Goal: Use online tool/utility: Utilize a website feature to perform a specific function

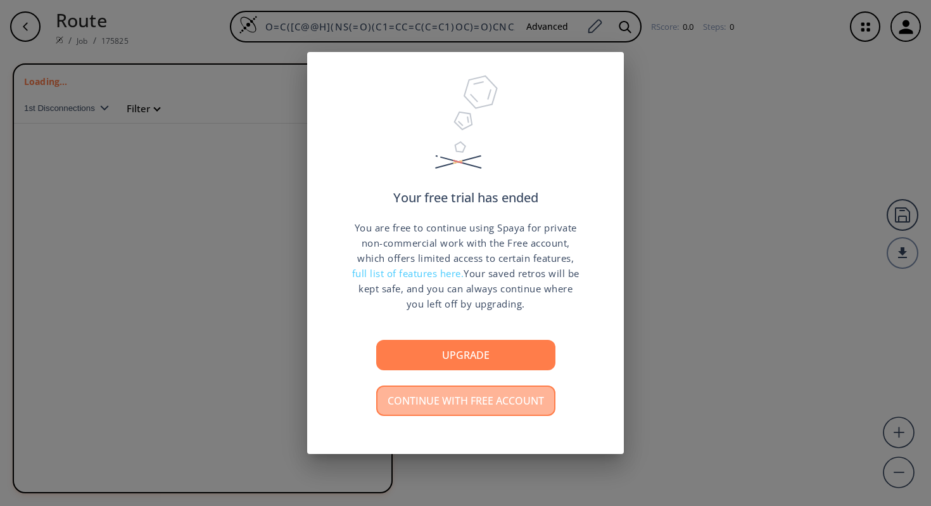
click at [412, 403] on button "Continue with free account" at bounding box center [465, 400] width 179 height 30
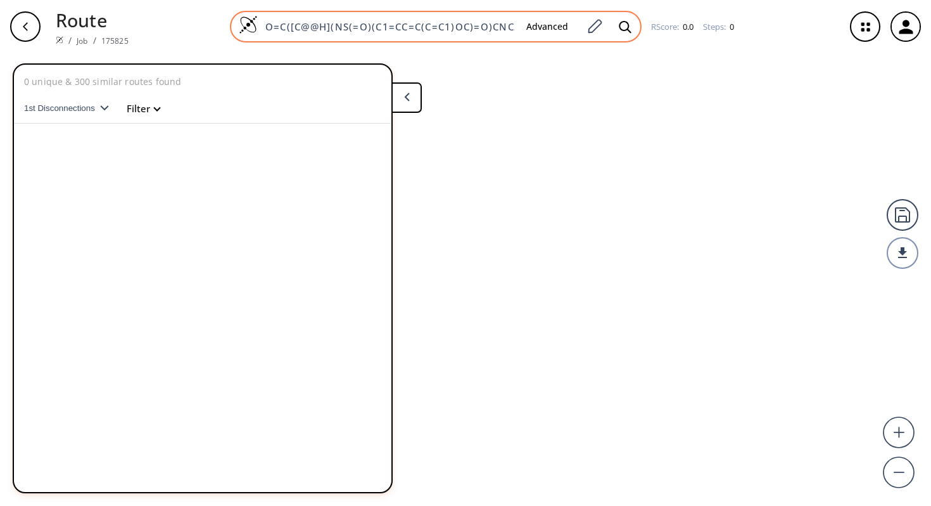
click at [425, 27] on input "O=C([C@@H](NS(=O)(C1=CC=C(C=C1)OC)=O)CNC2=NC(C)=NC(N3CCC(CC3)C4=NC5=C(C=C4)CCCN…" at bounding box center [387, 26] width 258 height 13
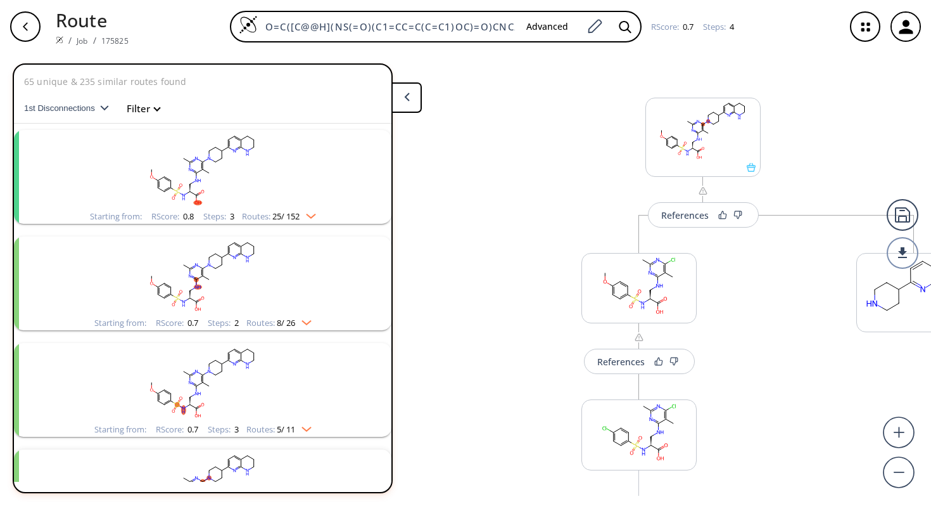
click at [241, 162] on rect "clusters" at bounding box center [202, 169] width 329 height 79
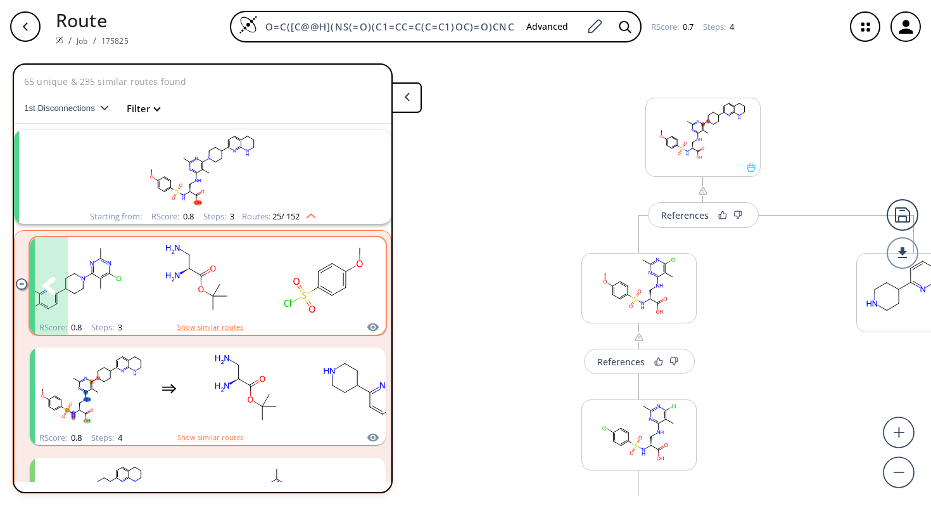
click at [329, 286] on rect "clusters" at bounding box center [324, 278] width 114 height 79
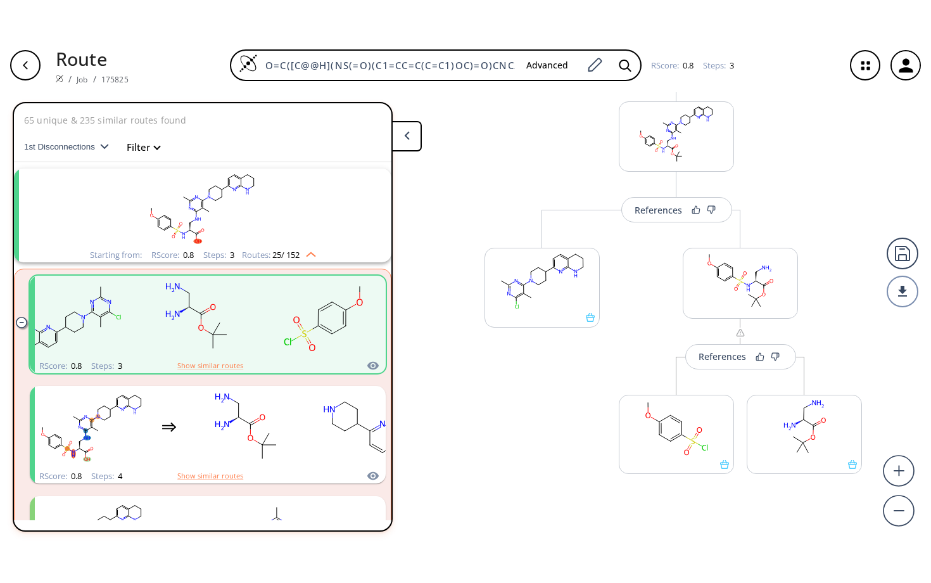
scroll to position [193, 0]
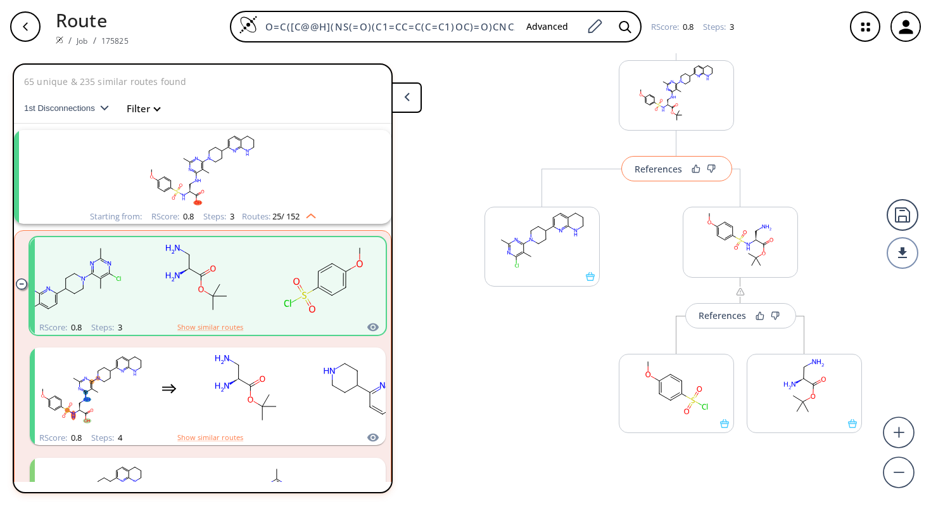
click at [656, 172] on div "References" at bounding box center [659, 169] width 48 height 8
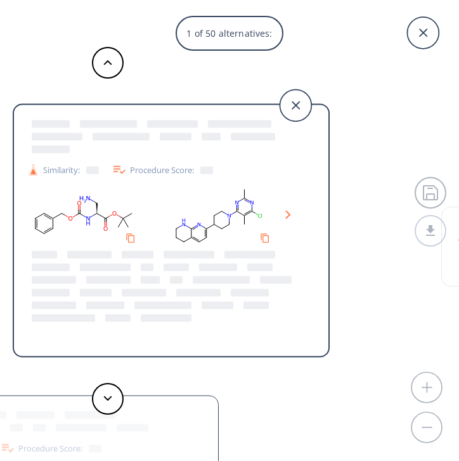
click at [288, 215] on icon at bounding box center [288, 214] width 6 height 9
click at [267, 235] on icon "Copy to clipboard" at bounding box center [264, 238] width 12 height 12
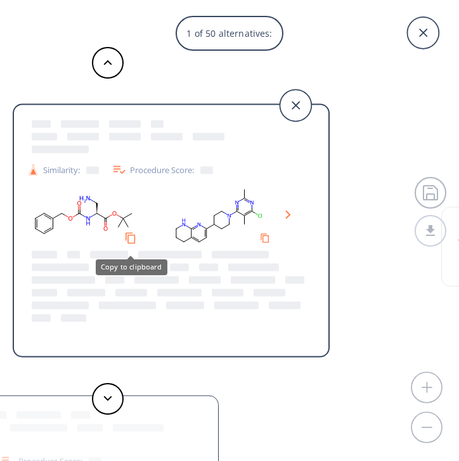
click at [132, 238] on icon "Copy to clipboard" at bounding box center [130, 238] width 12 height 12
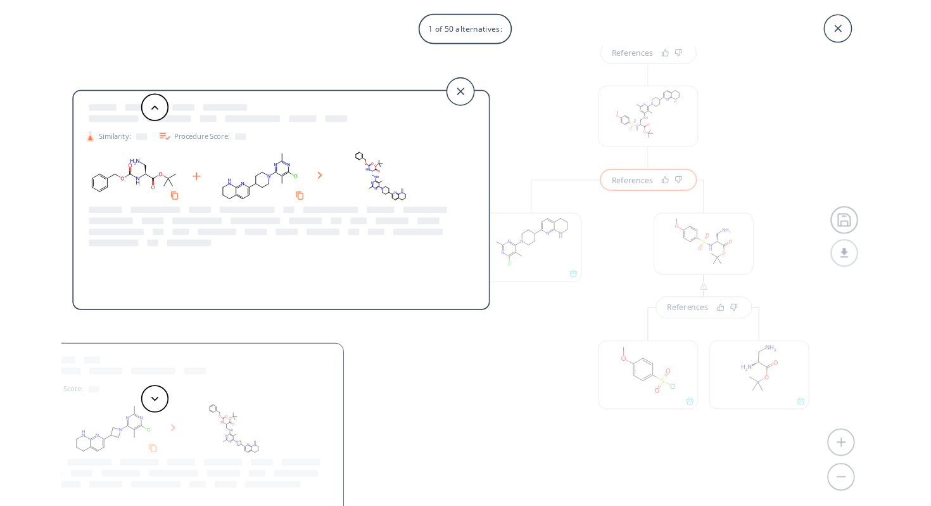
scroll to position [154, 0]
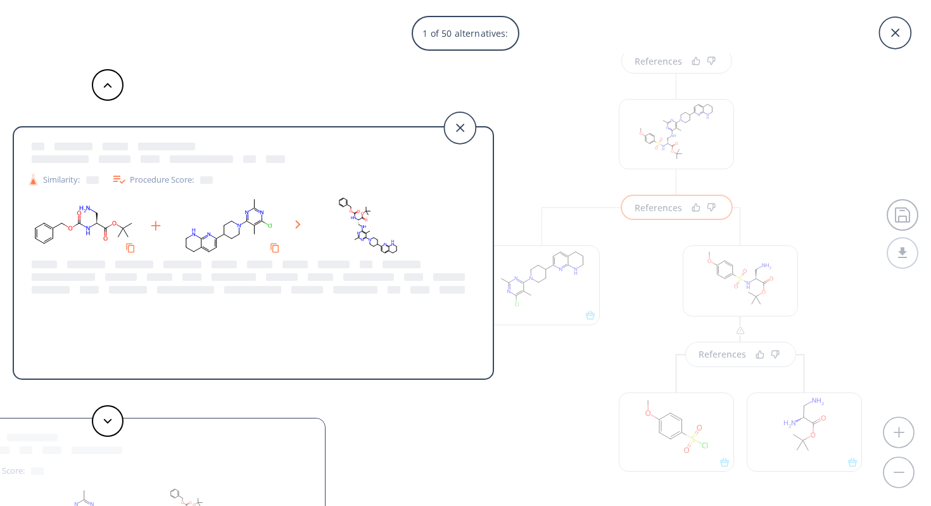
click at [137, 184] on div "Procedure Score:" at bounding box center [162, 179] width 101 height 15
click at [119, 177] on icon at bounding box center [119, 179] width 15 height 15
click at [32, 182] on icon at bounding box center [32, 181] width 5 height 5
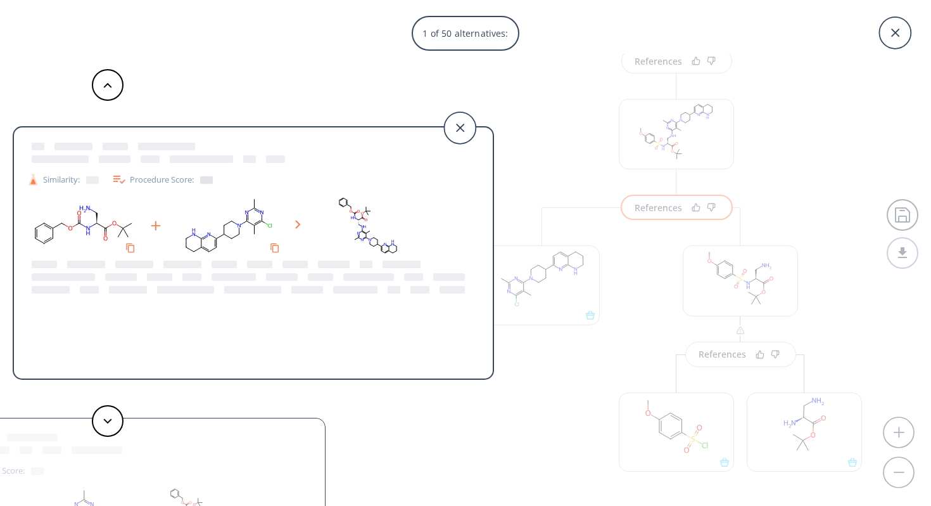
click at [207, 182] on div at bounding box center [206, 180] width 13 height 8
click at [208, 181] on div at bounding box center [206, 180] width 13 height 8
click at [186, 179] on div "Procedure Score:" at bounding box center [162, 179] width 101 height 15
click at [189, 163] on div at bounding box center [159, 159] width 264 height 13
click at [182, 141] on div at bounding box center [114, 146] width 174 height 13
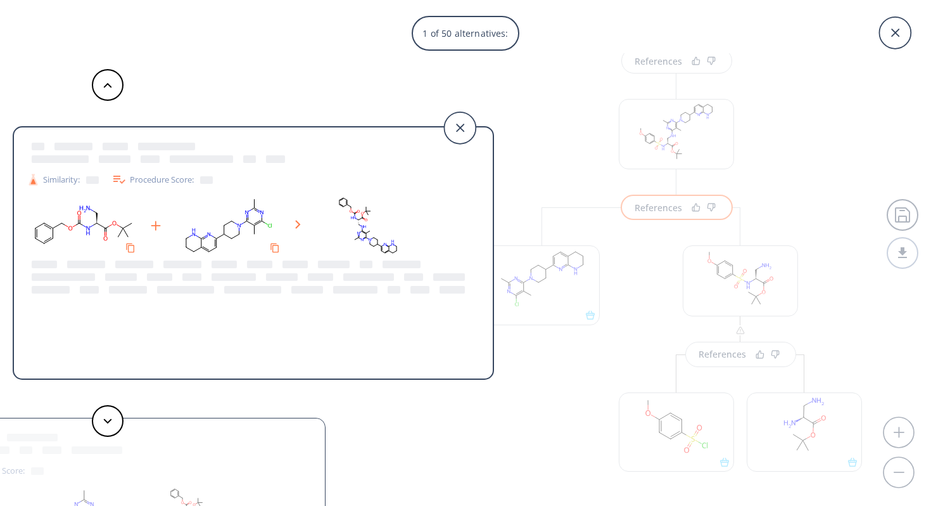
click at [182, 141] on div at bounding box center [114, 146] width 174 height 13
click at [124, 269] on div at bounding box center [254, 277] width 454 height 38
click at [124, 267] on div at bounding box center [134, 264] width 38 height 8
click at [355, 258] on div at bounding box center [254, 277] width 454 height 38
click at [362, 258] on div at bounding box center [254, 277] width 454 height 38
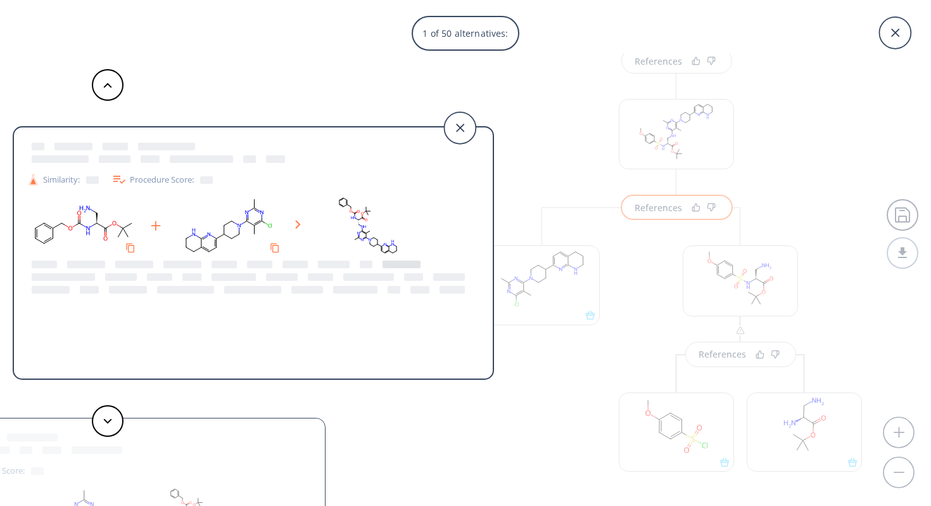
click at [399, 265] on div at bounding box center [402, 264] width 38 height 8
click at [112, 419] on icon at bounding box center [107, 421] width 9 height 6
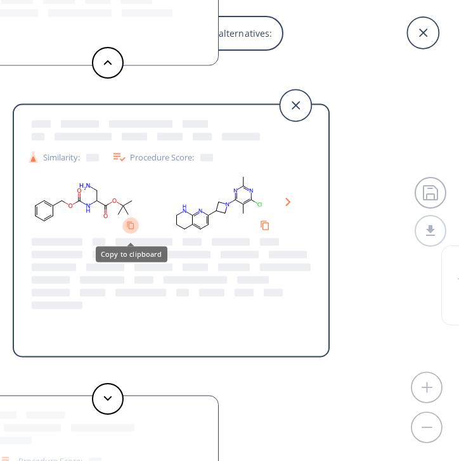
click at [132, 226] on icon "Copy to clipboard" at bounding box center [131, 225] width 8 height 8
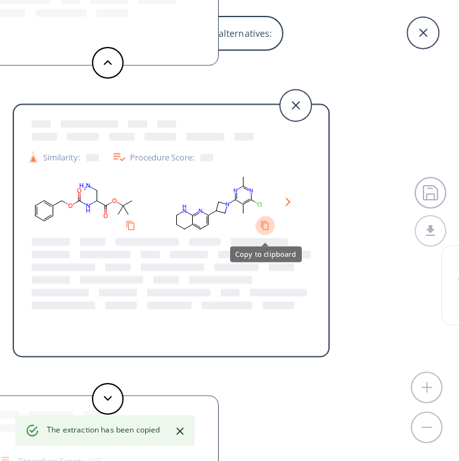
click at [265, 226] on icon "Copy to clipboard" at bounding box center [265, 225] width 10 height 10
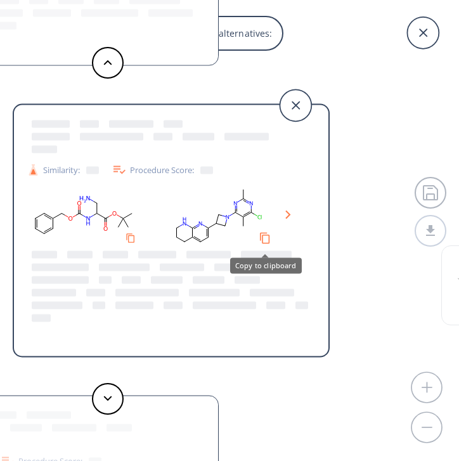
click at [265, 239] on icon "Copy to clipboard" at bounding box center [264, 238] width 12 height 12
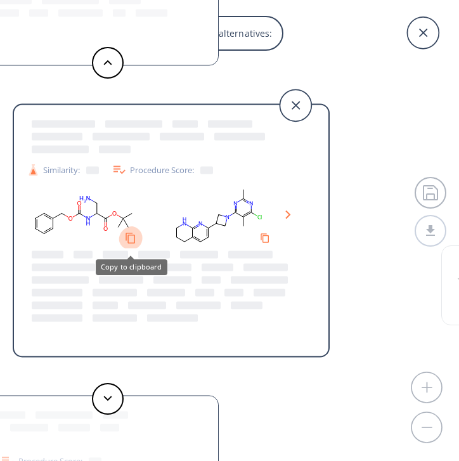
click at [131, 237] on icon "Copy to clipboard" at bounding box center [131, 238] width 12 height 12
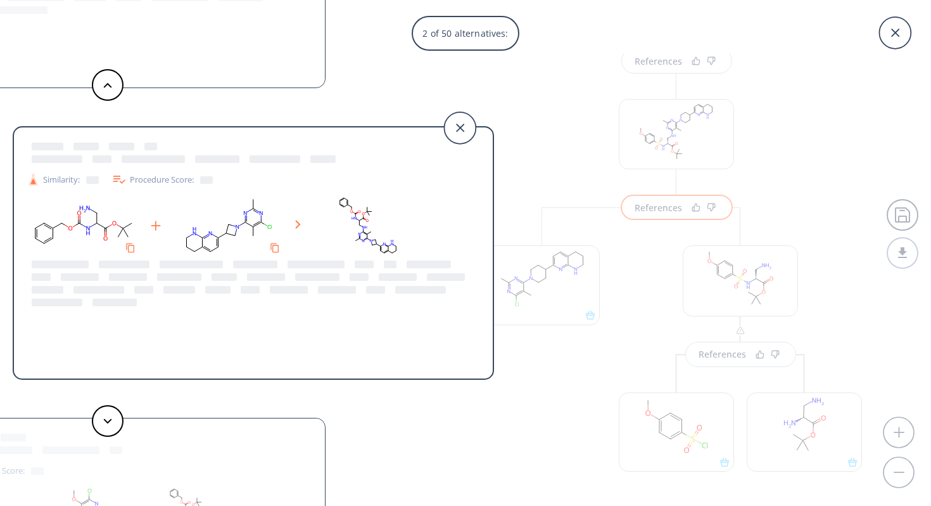
click at [368, 229] on rect at bounding box center [368, 225] width 114 height 65
click at [343, 211] on rect at bounding box center [368, 225] width 114 height 65
